Goal: Task Accomplishment & Management: Check status

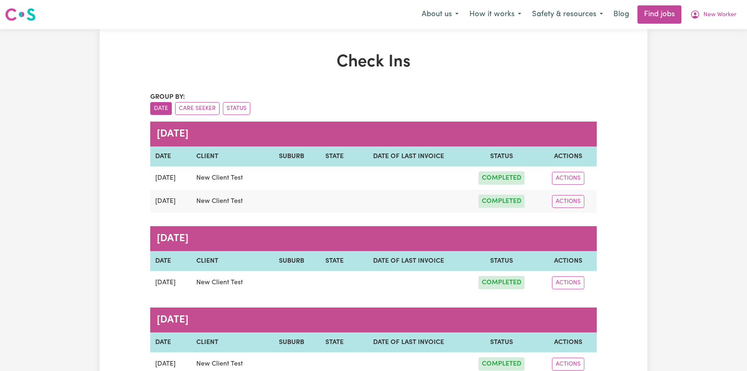
scroll to position [84, 0]
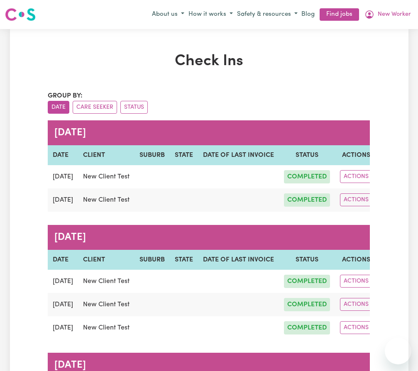
scroll to position [126, 0]
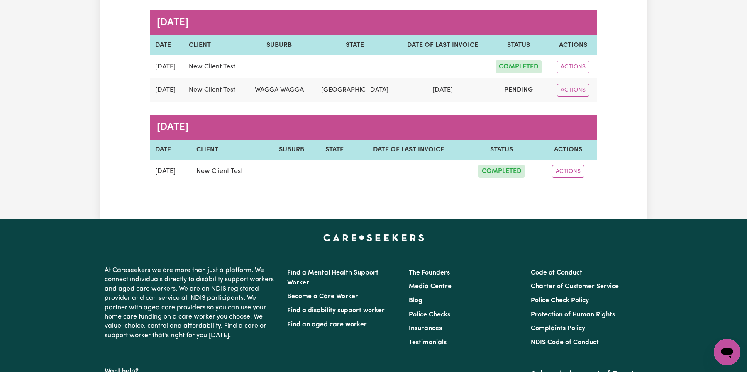
scroll to position [216, 0]
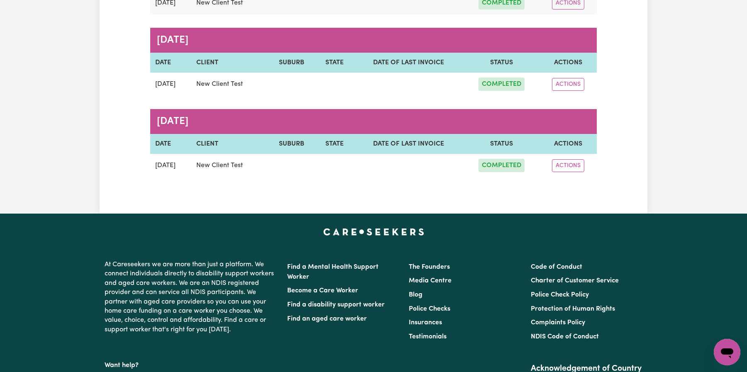
scroll to position [130, 0]
